Goal: Find contact information: Find contact information

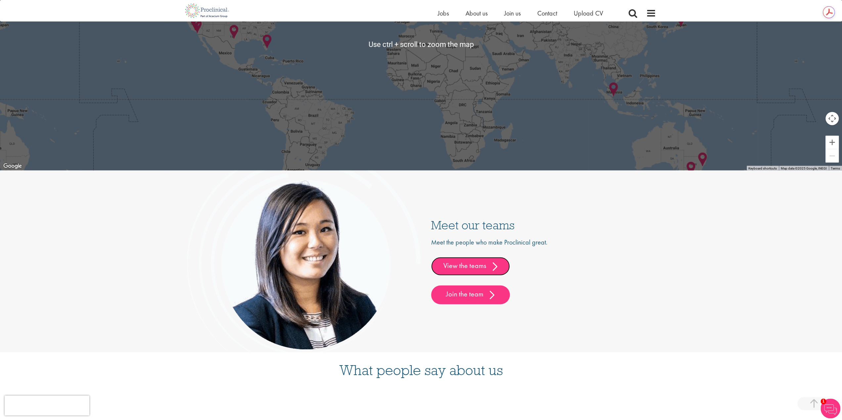
click at [483, 267] on link "View the teams" at bounding box center [470, 266] width 79 height 19
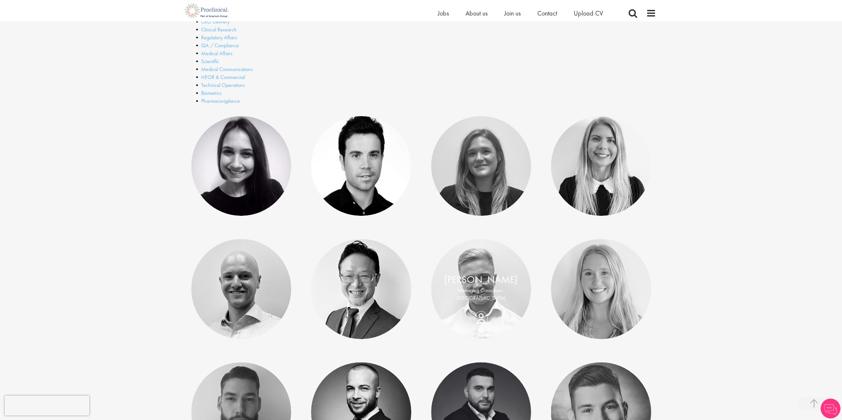
scroll to position [232, 0]
click at [253, 288] on link "[PERSON_NAME]" at bounding box center [240, 283] width 73 height 13
